Goal: Information Seeking & Learning: Learn about a topic

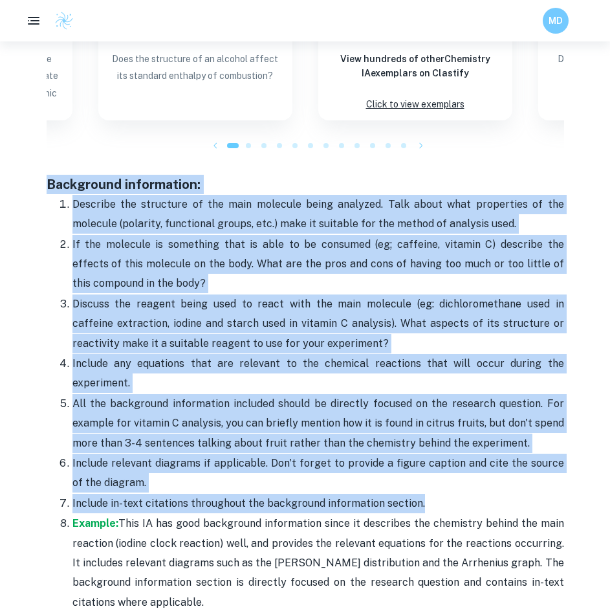
scroll to position [1618, 0]
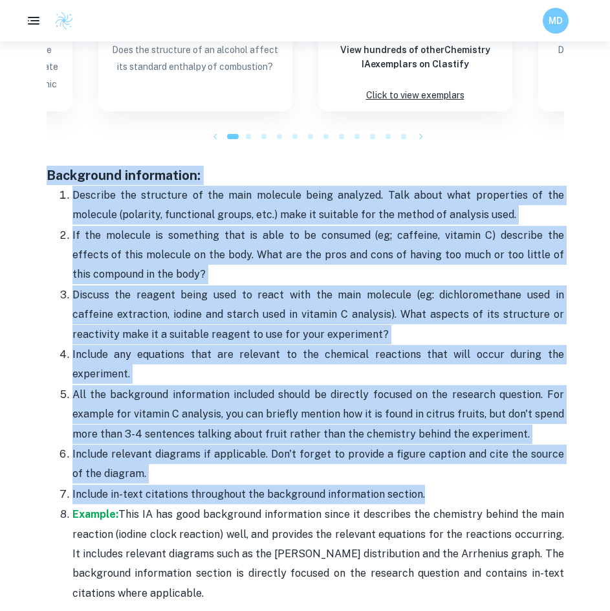
click at [314, 237] on p "If the molecule is something that is able to be consumed (eg; caffeine, vitamin…" at bounding box center [319, 255] width 492 height 59
click at [335, 292] on span "Discuss the reagent being used to react with the main molecule (eg: dichloromet…" at bounding box center [319, 315] width 492 height 52
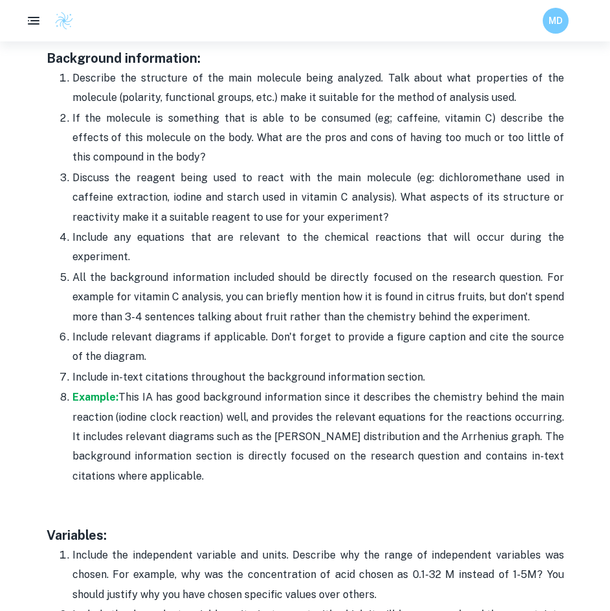
scroll to position [1748, 0]
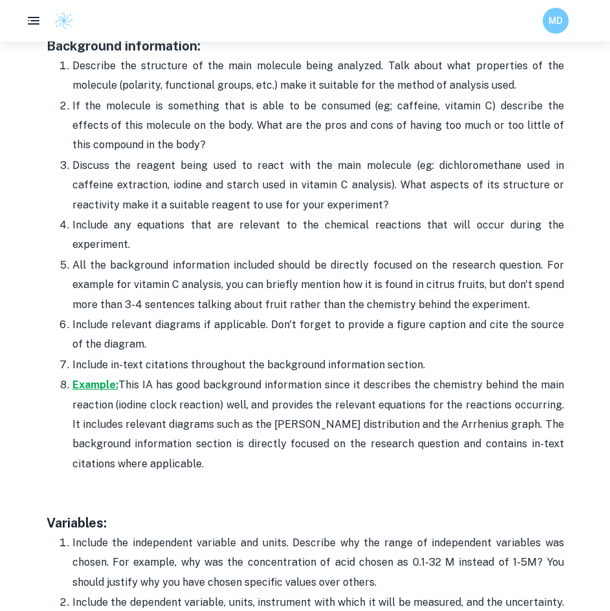
click at [78, 386] on strong "Example:" at bounding box center [96, 385] width 46 height 12
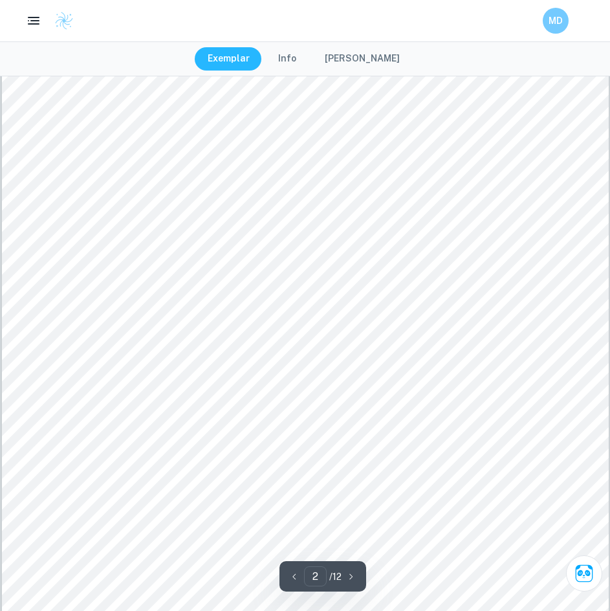
scroll to position [1294, 0]
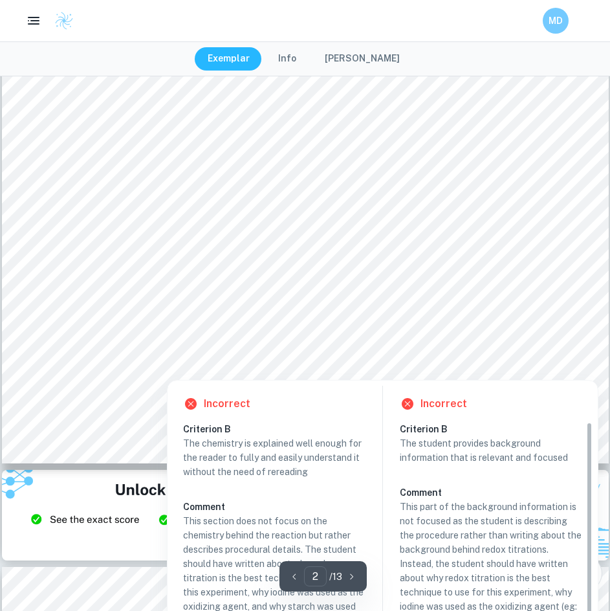
scroll to position [1512, 0]
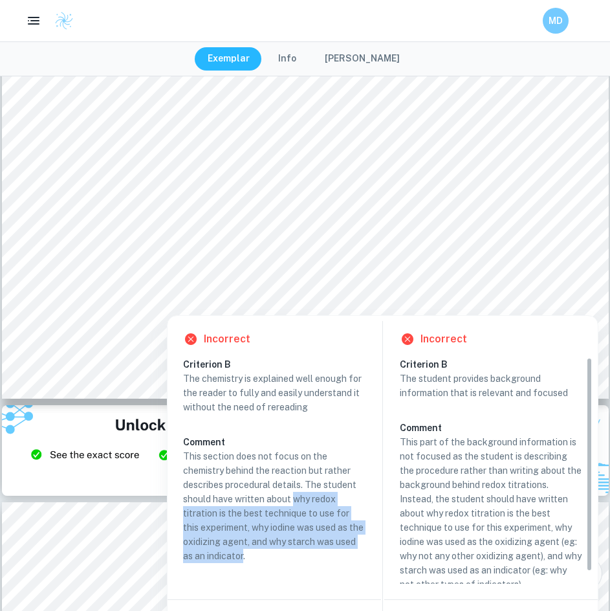
drag, startPoint x: 267, startPoint y: 558, endPoint x: 296, endPoint y: 496, distance: 68.6
click at [296, 496] on p "This section does not focus on the chemistry behind the reaction but rather des…" at bounding box center [274, 506] width 183 height 114
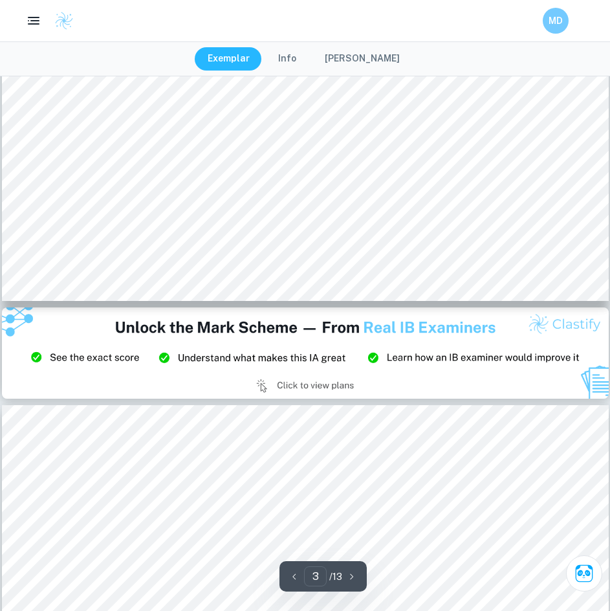
drag, startPoint x: 313, startPoint y: 524, endPoint x: 216, endPoint y: 359, distance: 191.0
click at [216, 359] on img at bounding box center [305, 353] width 607 height 91
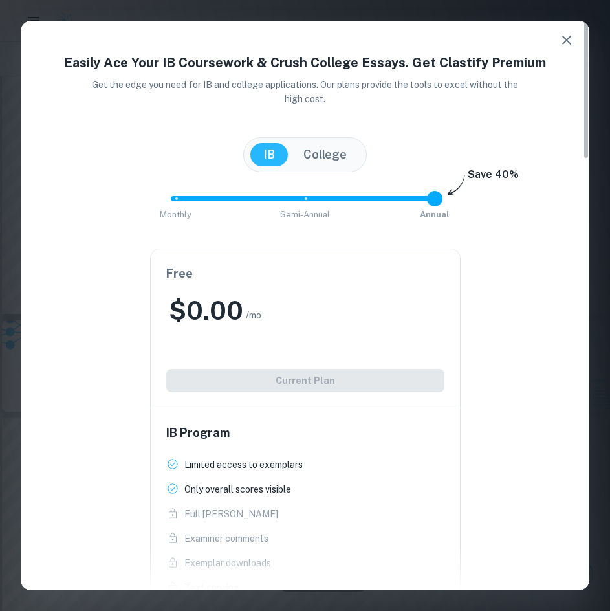
type input "2"
click at [559, 30] on button "button" at bounding box center [567, 40] width 26 height 26
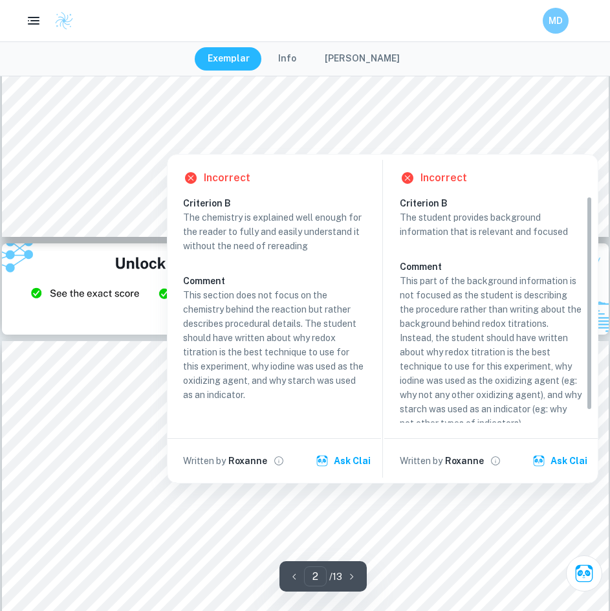
scroll to position [1576, 0]
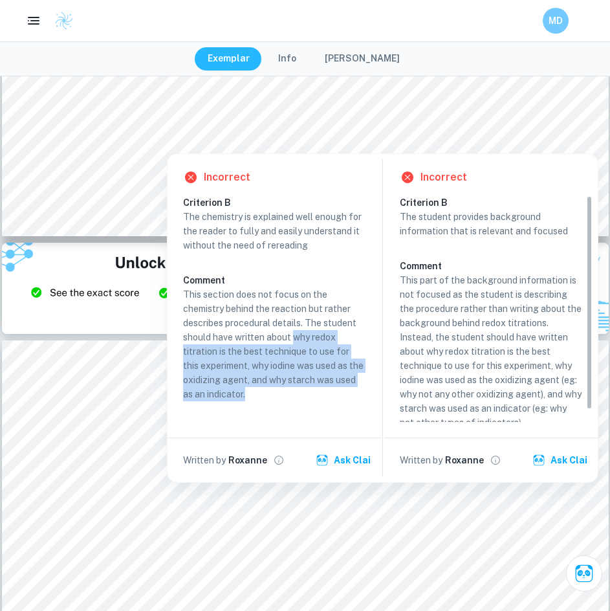
drag, startPoint x: 269, startPoint y: 395, endPoint x: 295, endPoint y: 341, distance: 59.9
click at [295, 341] on p "This section does not focus on the chemistry behind the reaction but rather des…" at bounding box center [274, 344] width 183 height 114
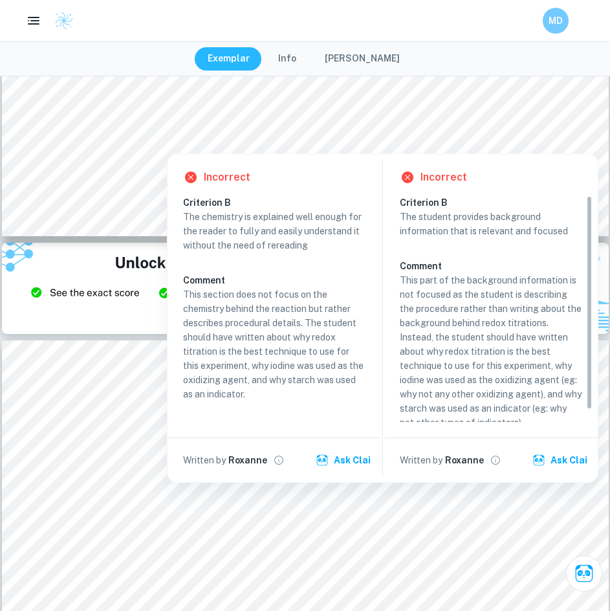
drag, startPoint x: 270, startPoint y: 386, endPoint x: 272, endPoint y: 398, distance: 11.8
click at [272, 398] on p "This section does not focus on the chemistry behind the reaction but rather des…" at bounding box center [274, 344] width 183 height 114
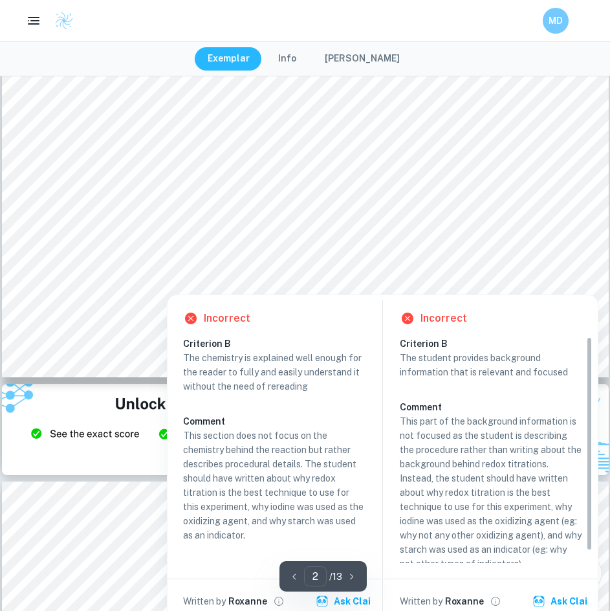
scroll to position [1447, 0]
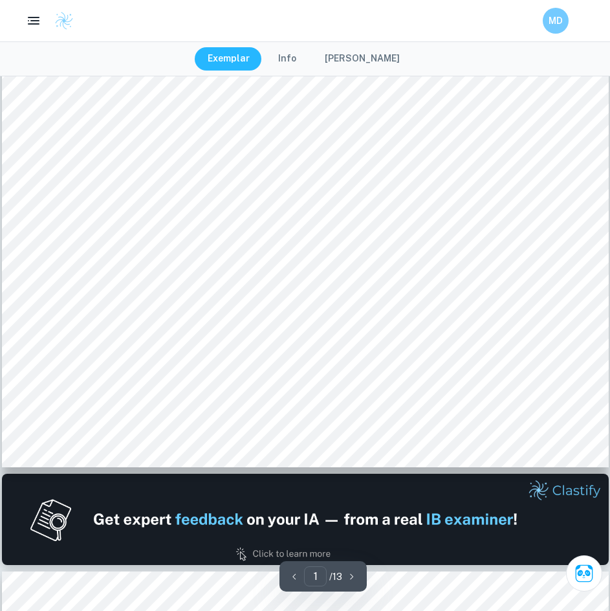
scroll to position [453, 0]
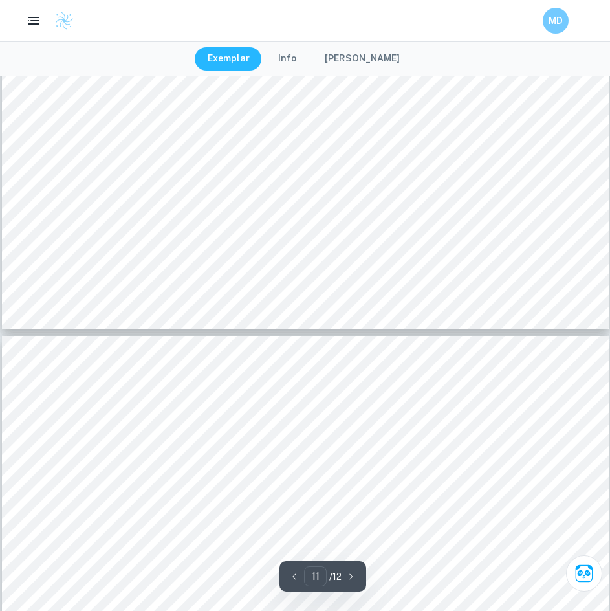
scroll to position [9581, 0]
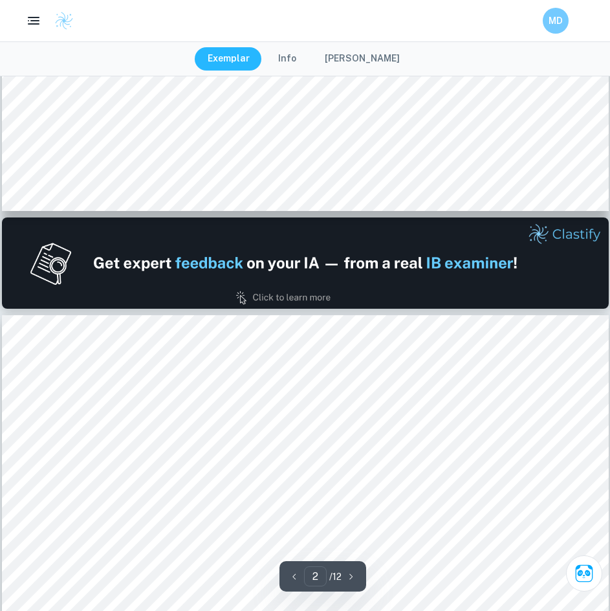
type input "1"
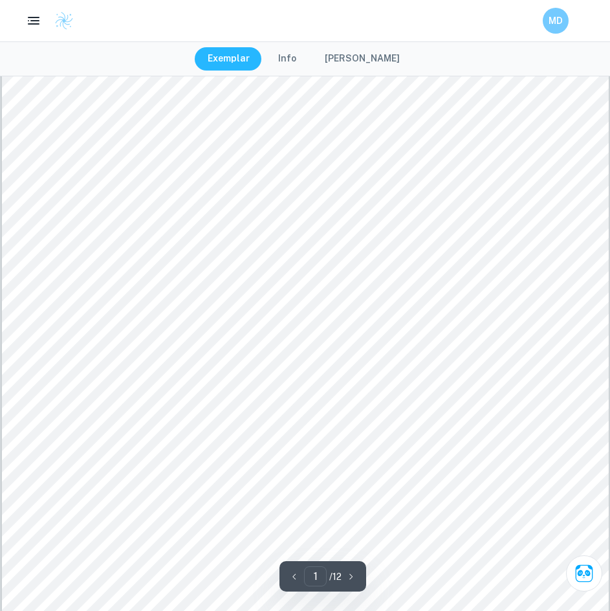
scroll to position [0, 0]
